Goal: Find specific page/section: Find specific page/section

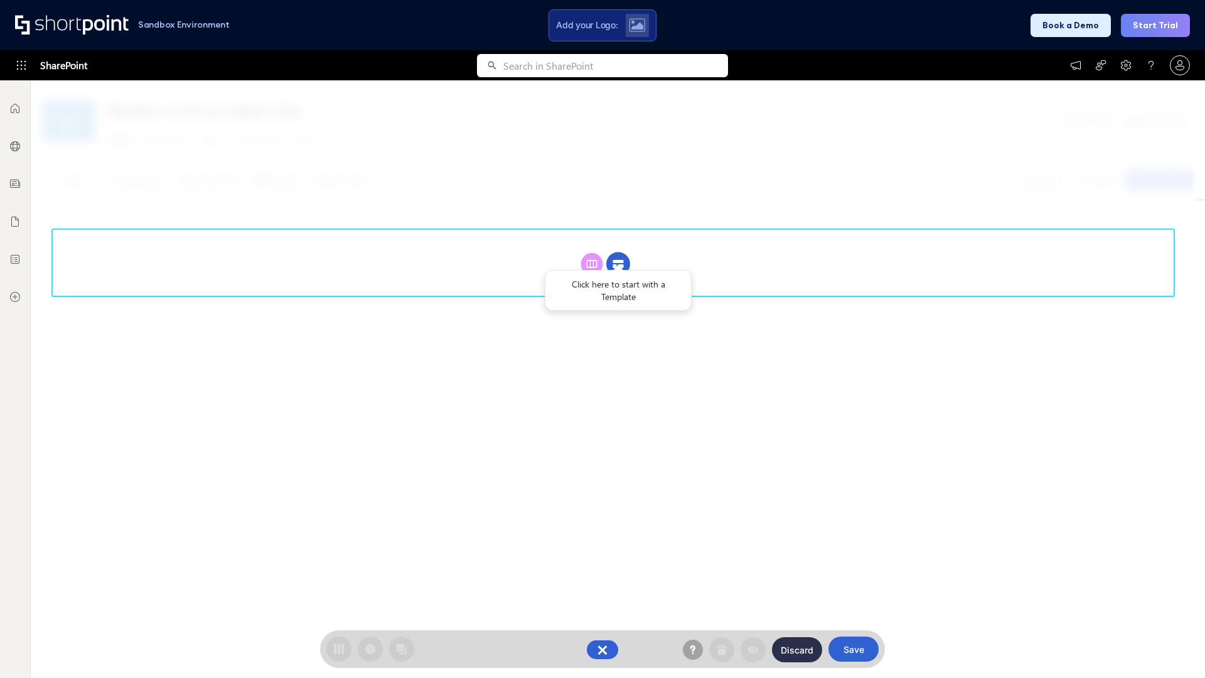
click at [618, 264] on circle at bounding box center [618, 264] width 24 height 24
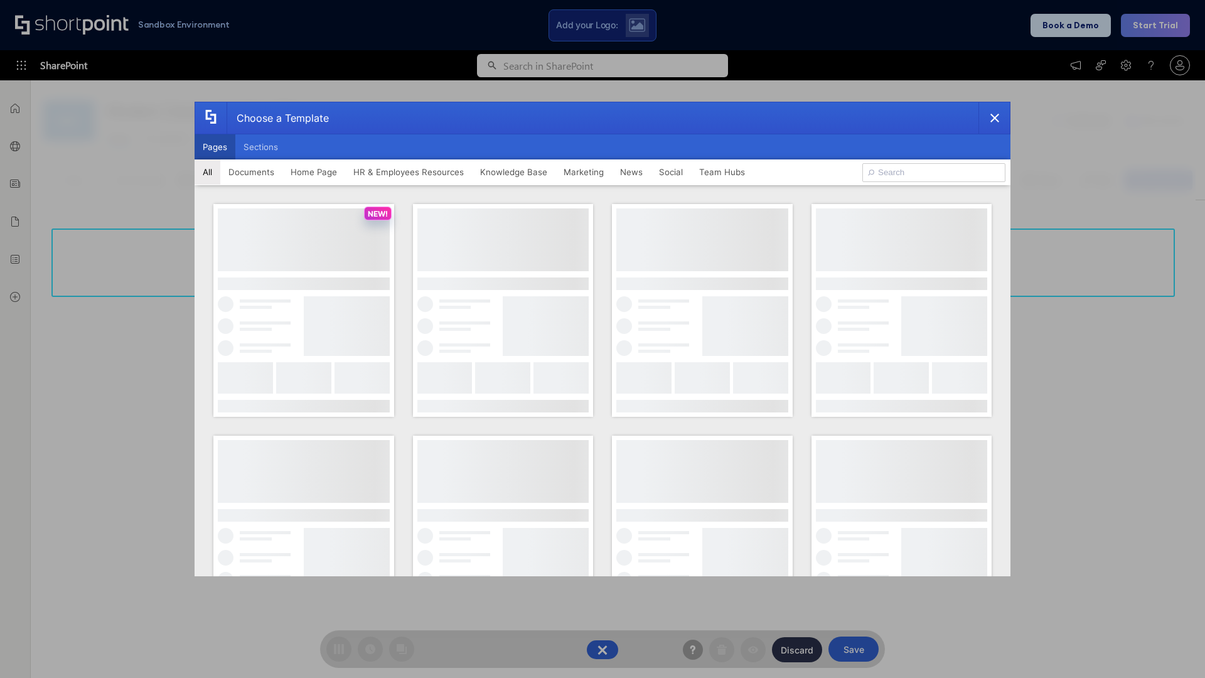
click at [215, 147] on button "Pages" at bounding box center [215, 146] width 41 height 25
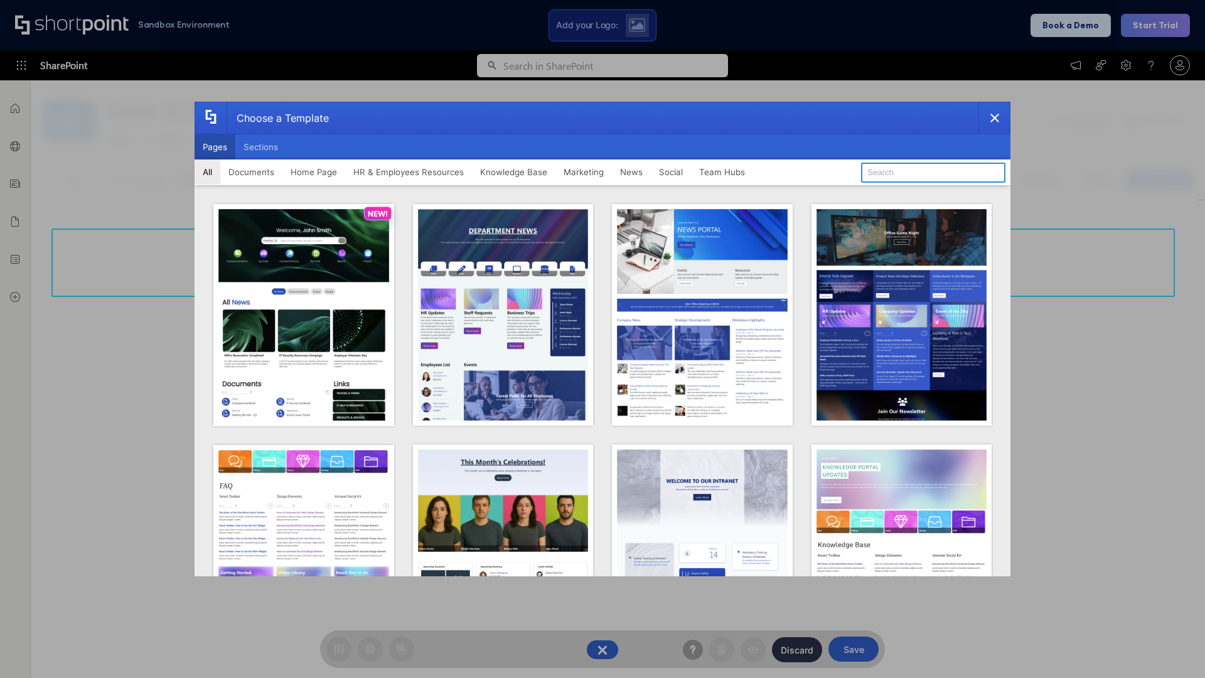
type input "Knowledge Portal 1"
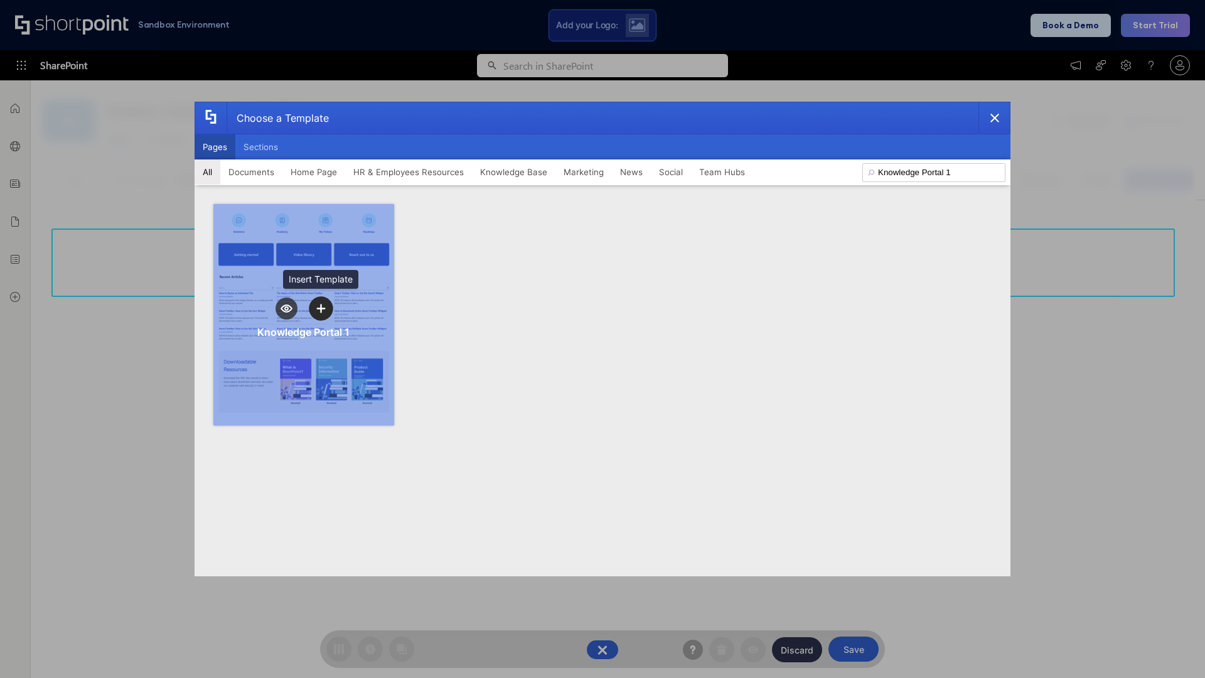
click at [321, 308] on icon "template selector" at bounding box center [320, 308] width 9 height 9
